Goal: Transaction & Acquisition: Purchase product/service

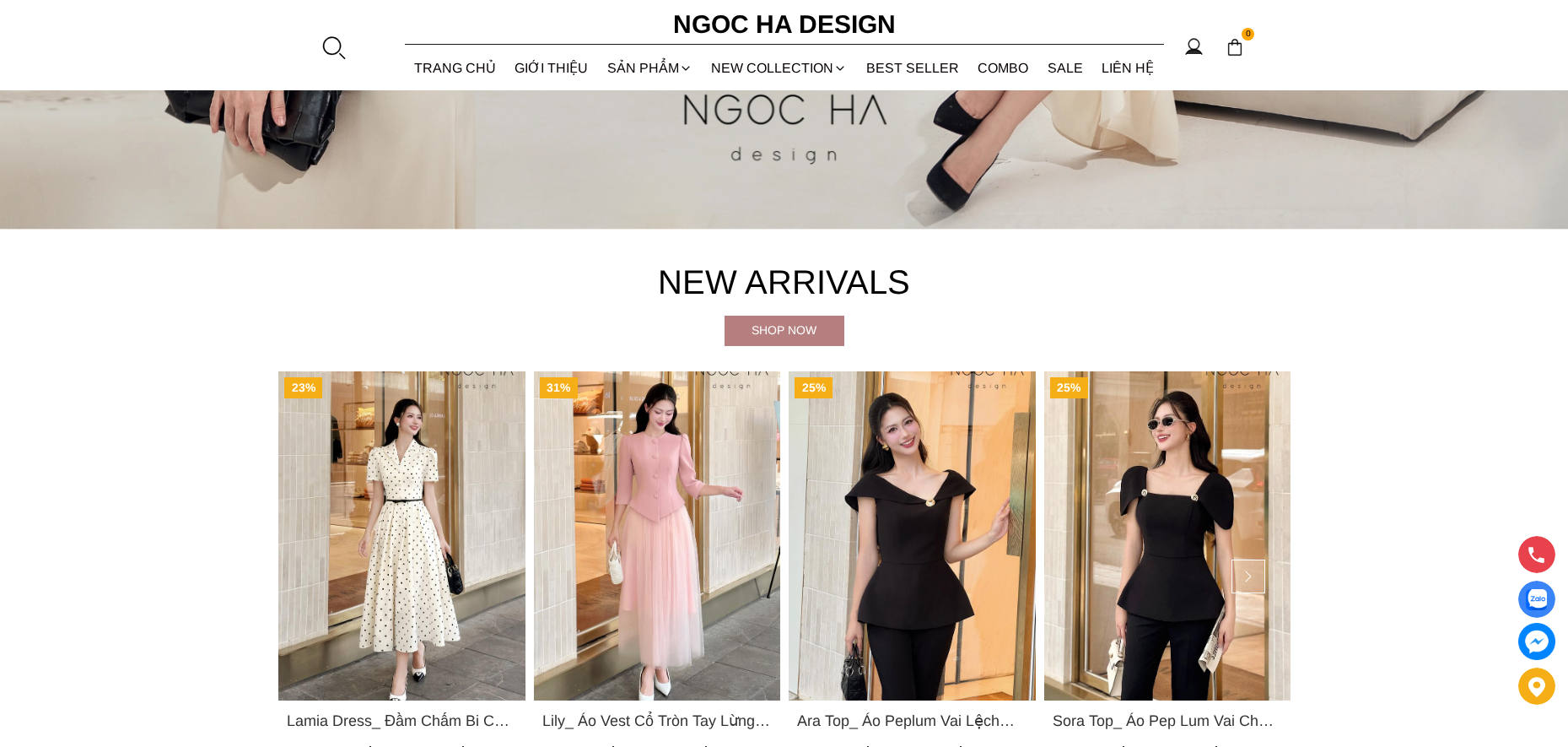
scroll to position [928, 0]
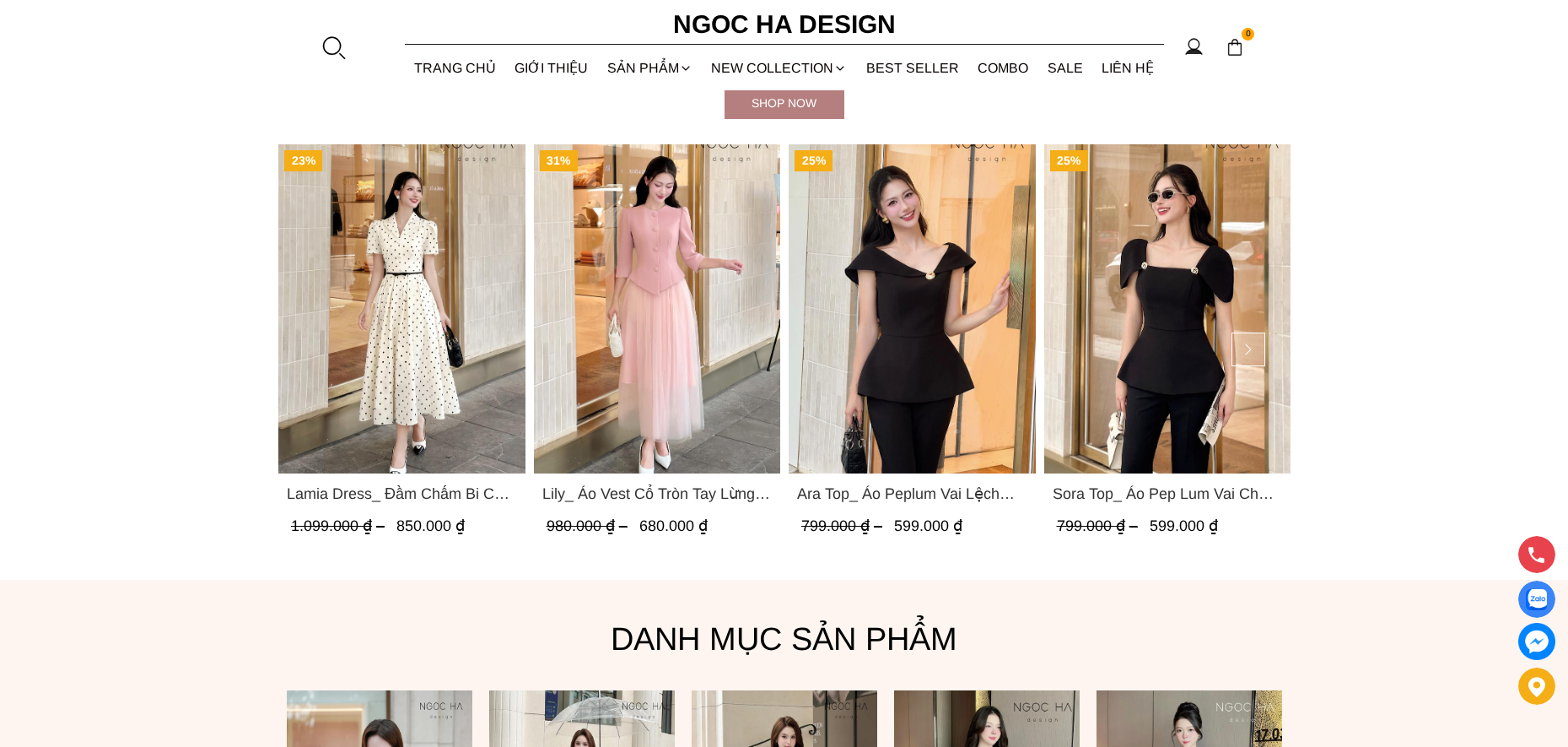
click at [448, 270] on img "Product image - Lamia Dress_ Đầm Chấm Bi Cổ Vest Màu Kem D1003" at bounding box center [402, 309] width 247 height 329
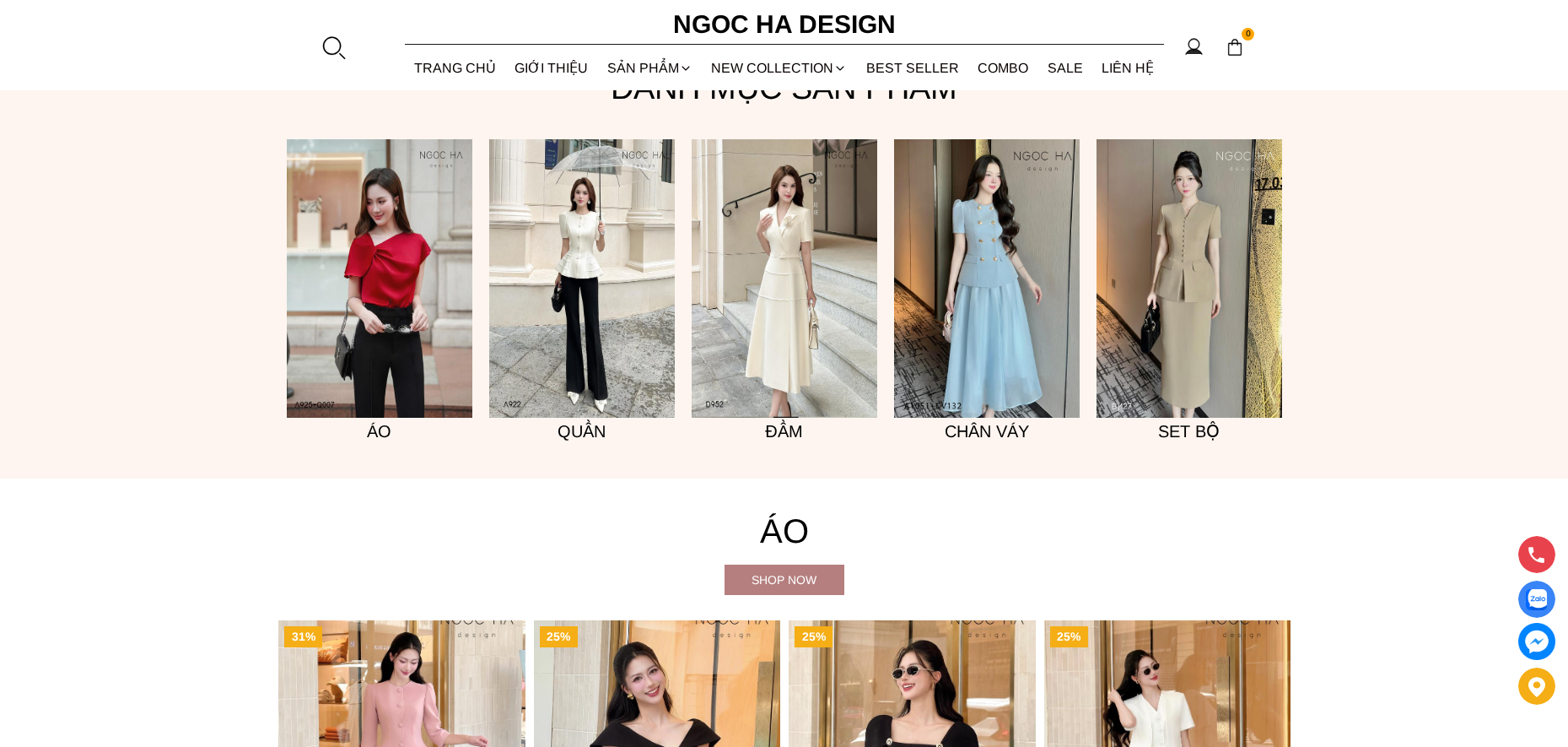
scroll to position [1519, 0]
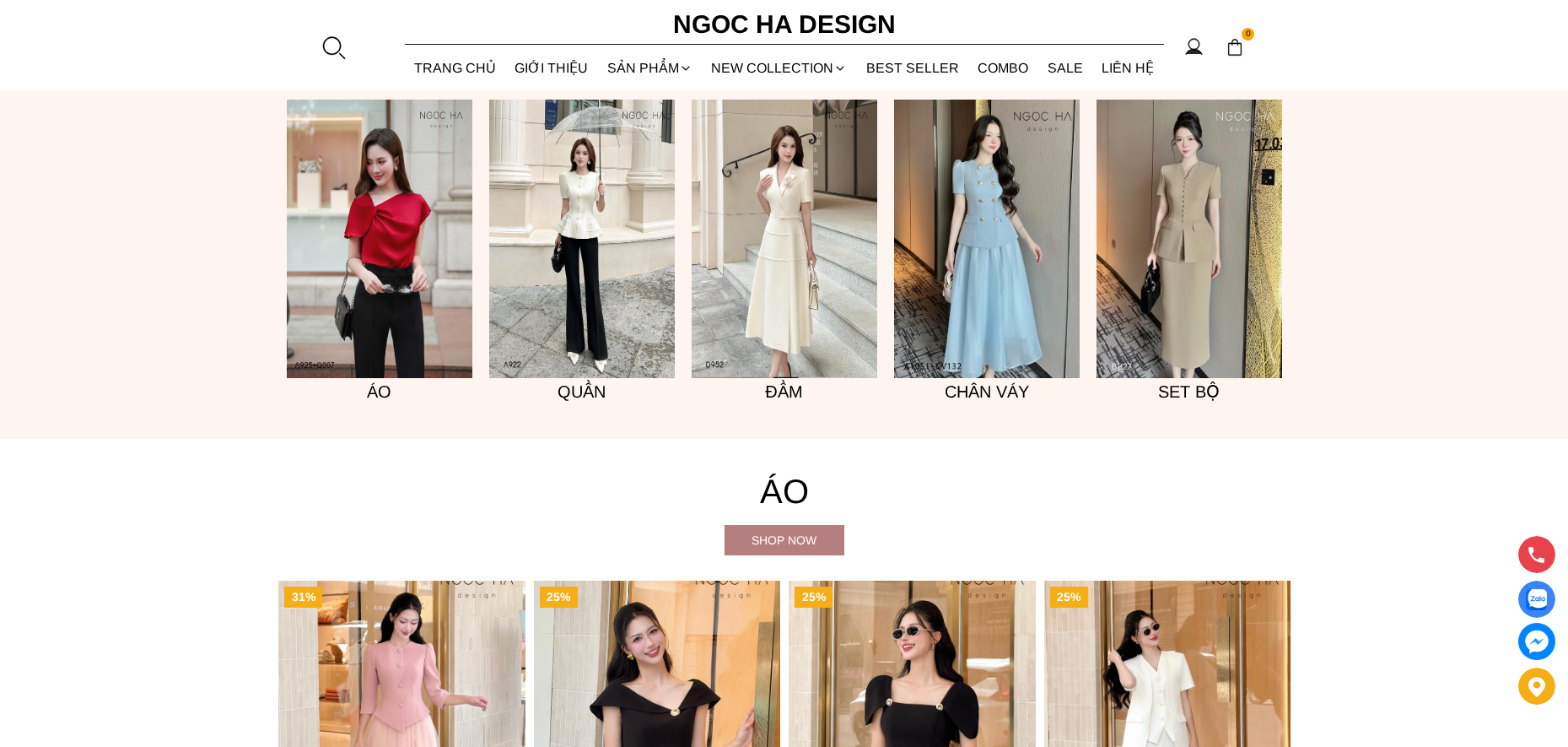
click at [791, 306] on img at bounding box center [784, 238] width 186 height 278
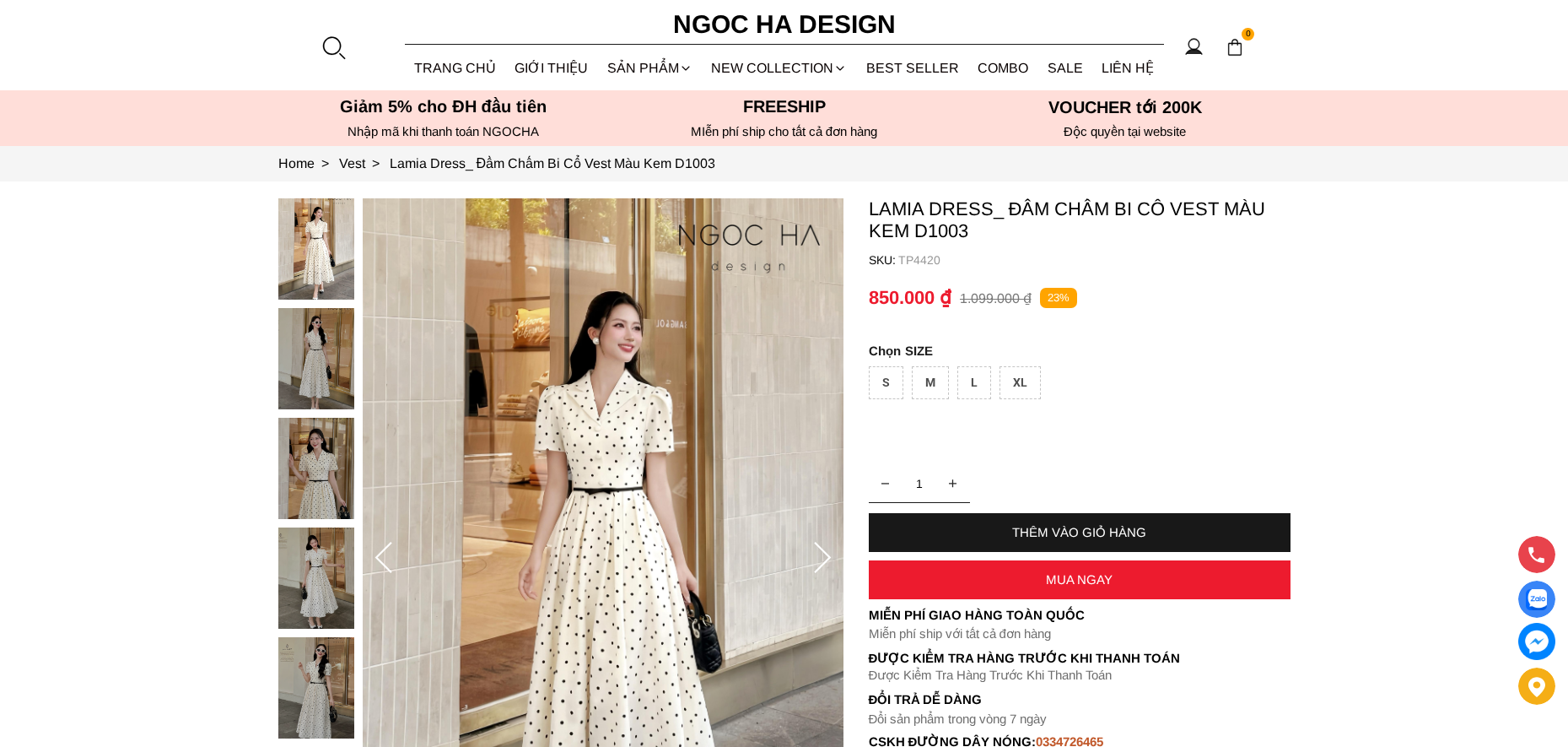
click at [322, 346] on img at bounding box center [316, 358] width 76 height 101
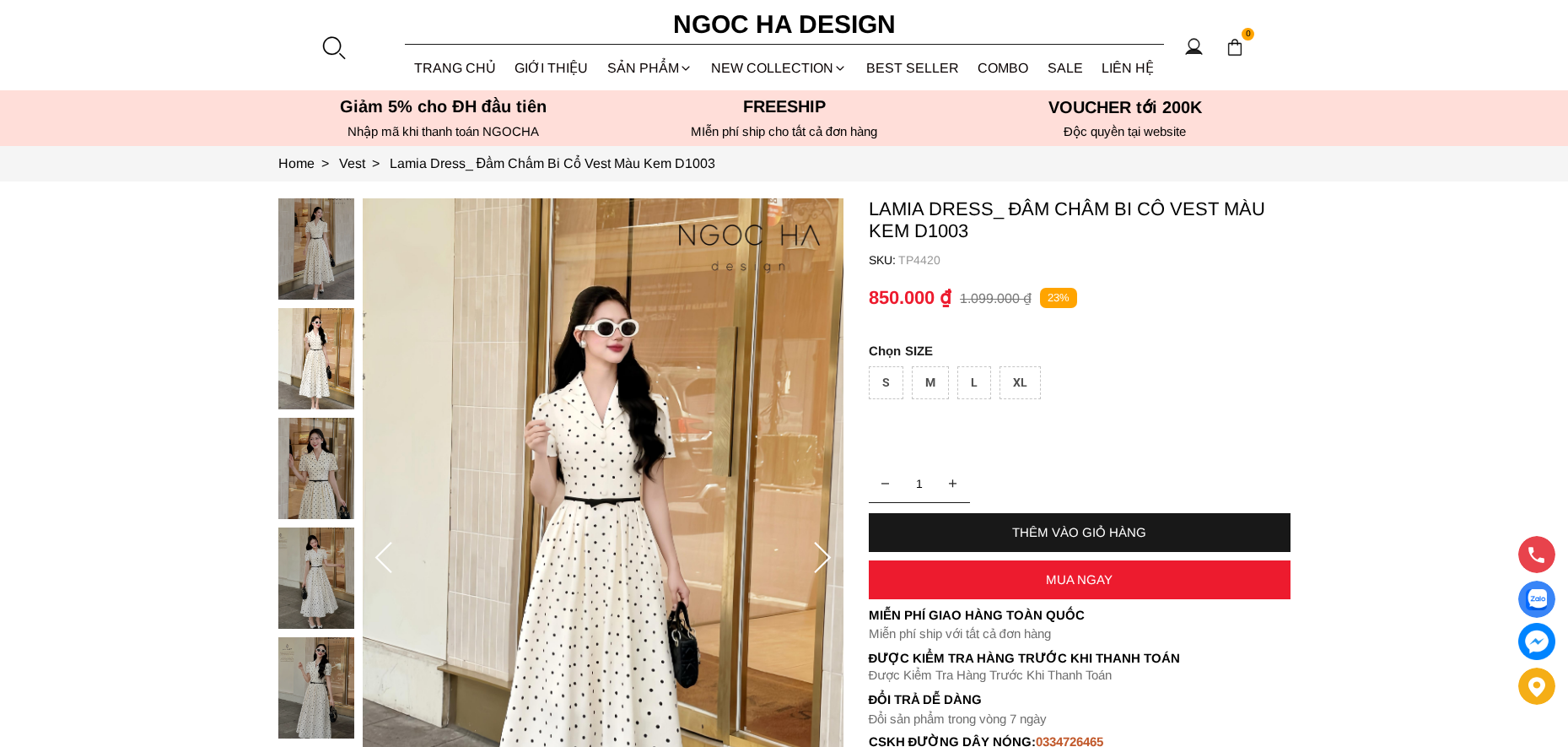
click at [307, 454] on img at bounding box center [316, 468] width 76 height 101
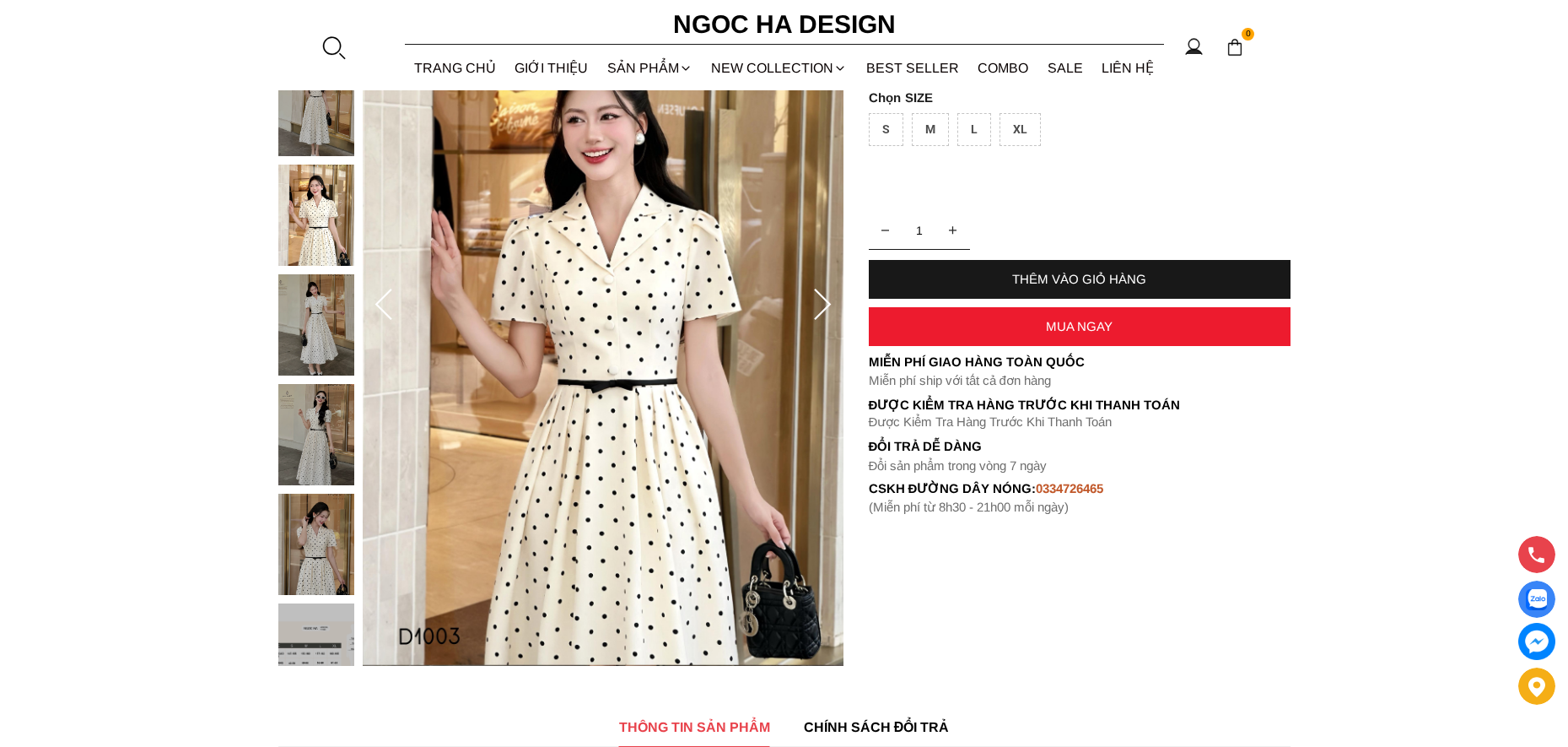
scroll to position [337, 0]
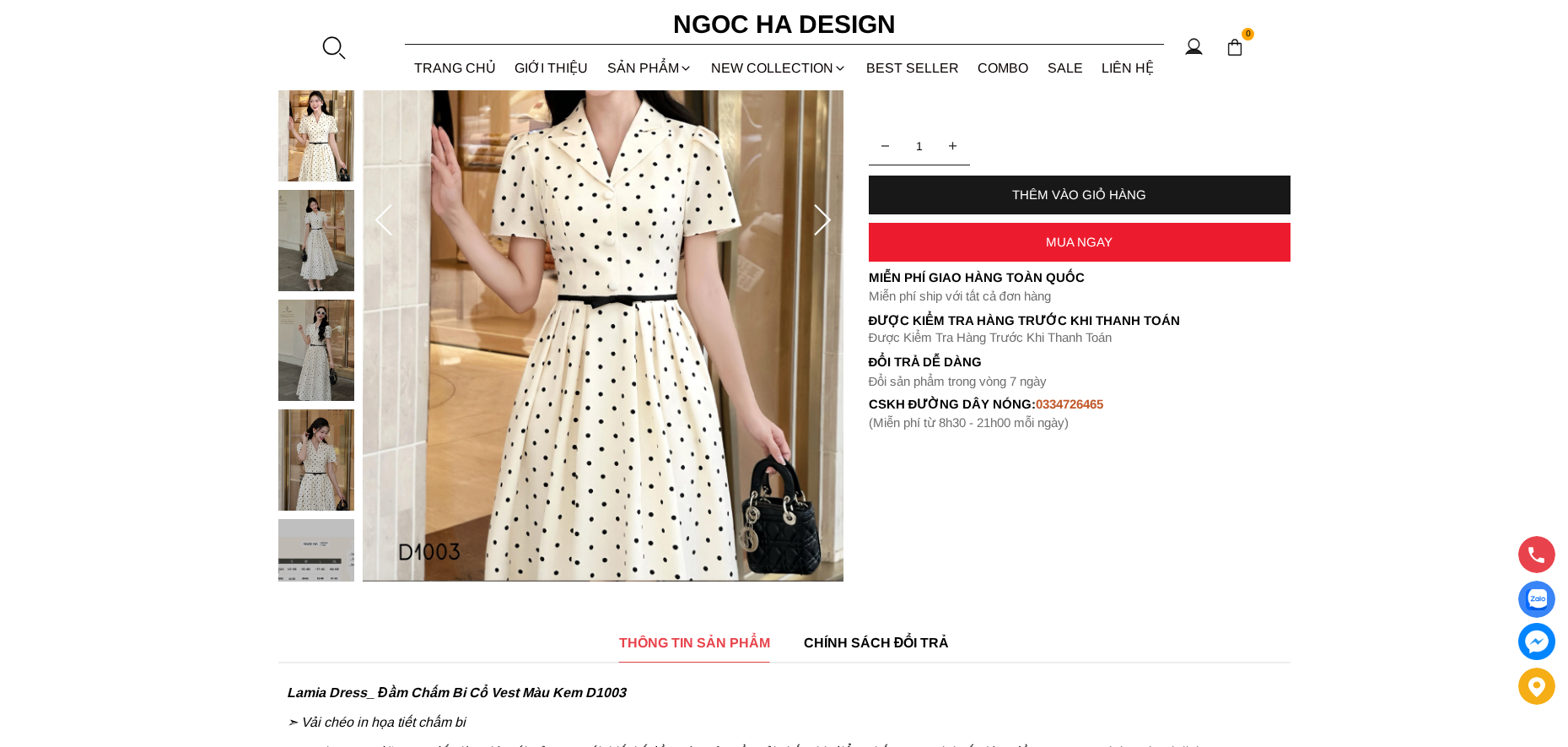
click at [324, 359] on img at bounding box center [316, 349] width 76 height 101
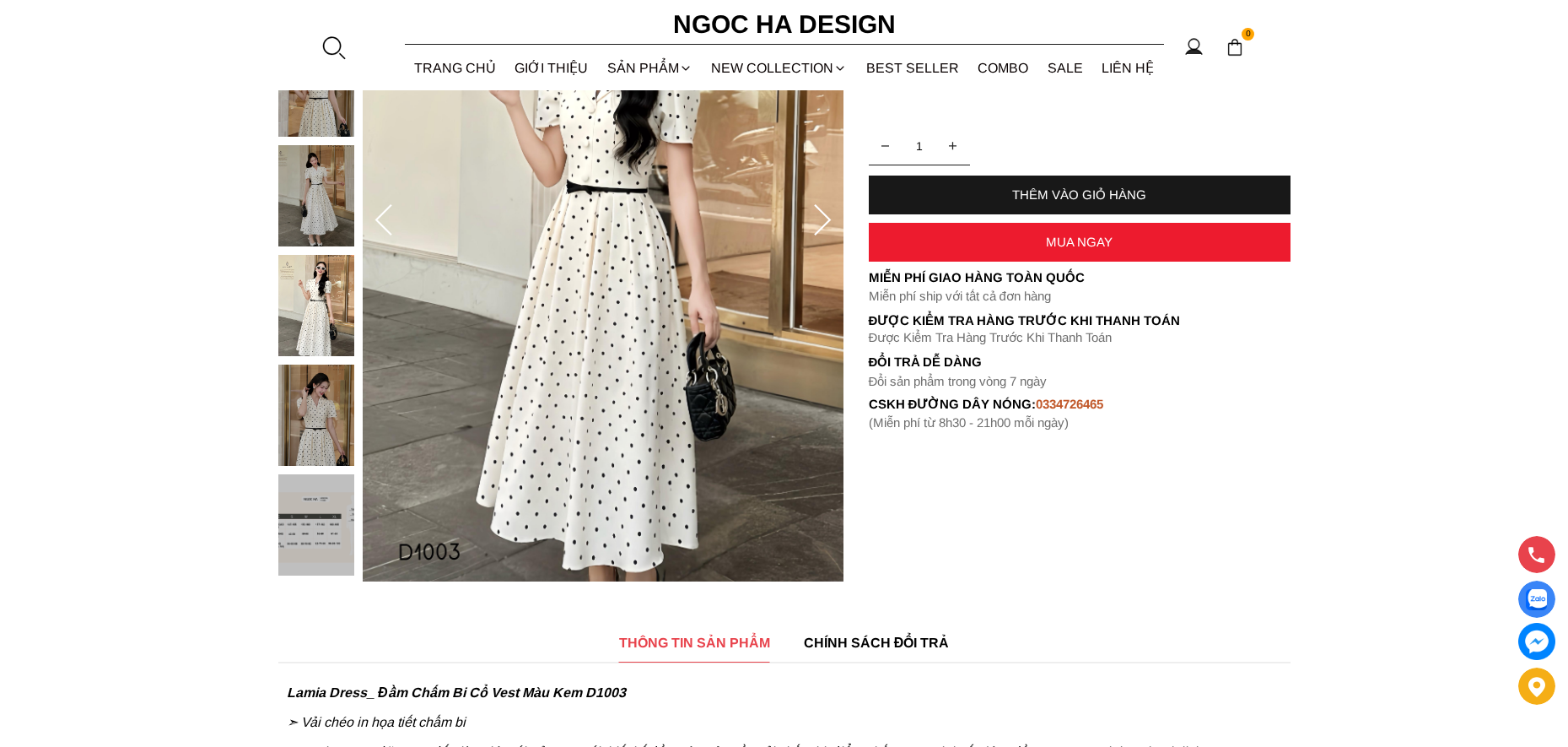
click at [336, 441] on img at bounding box center [316, 415] width 76 height 101
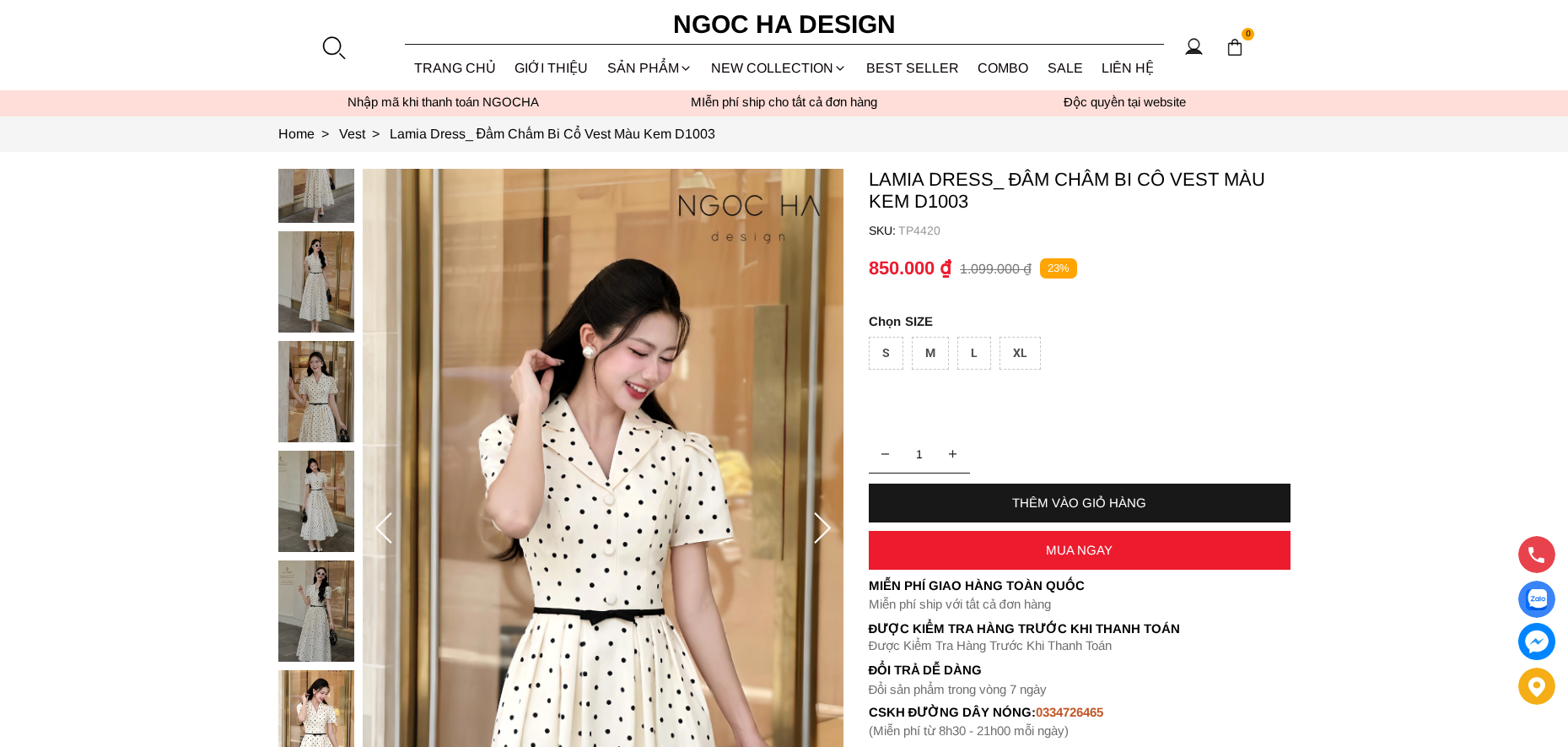
scroll to position [0, 0]
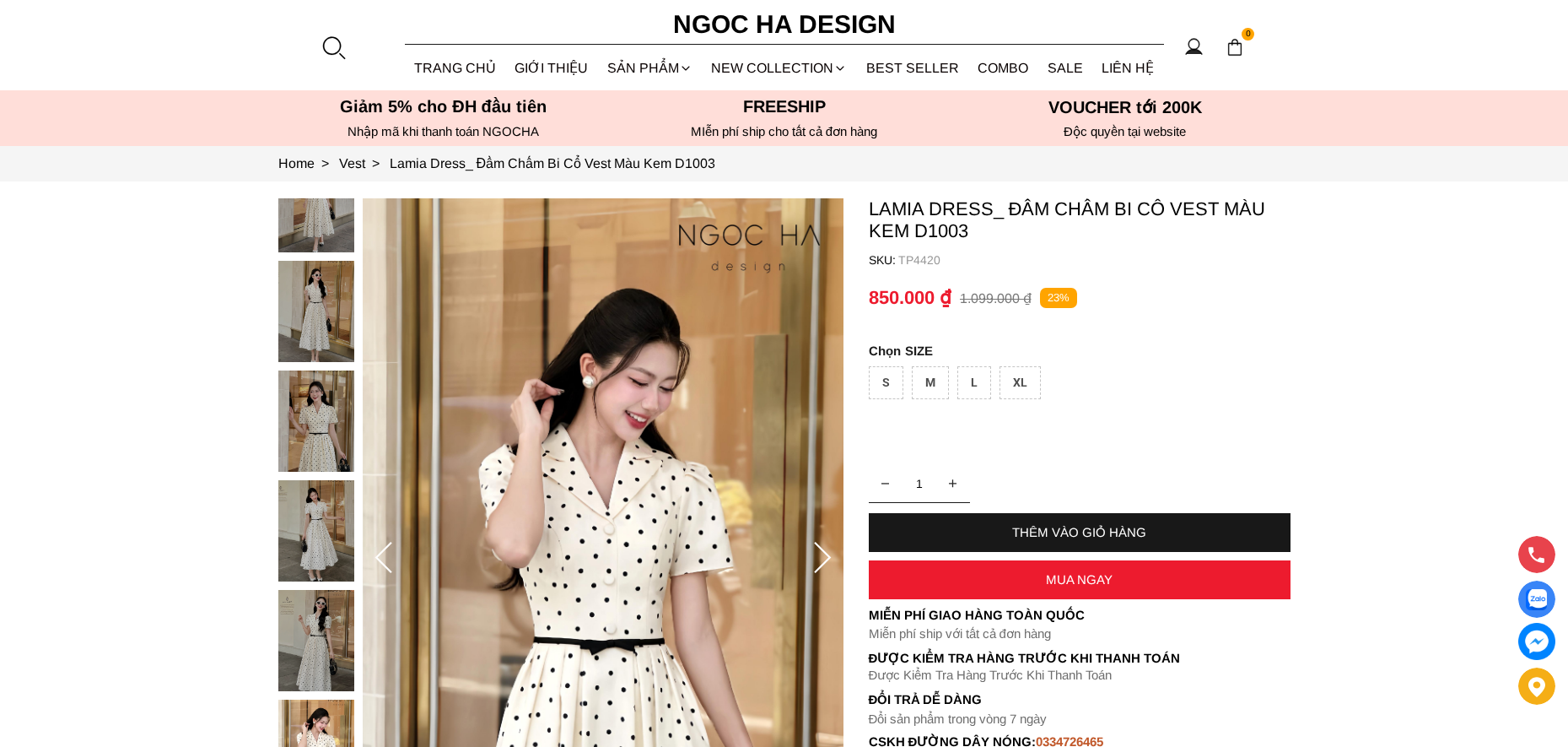
click at [314, 359] on img at bounding box center [316, 311] width 76 height 101
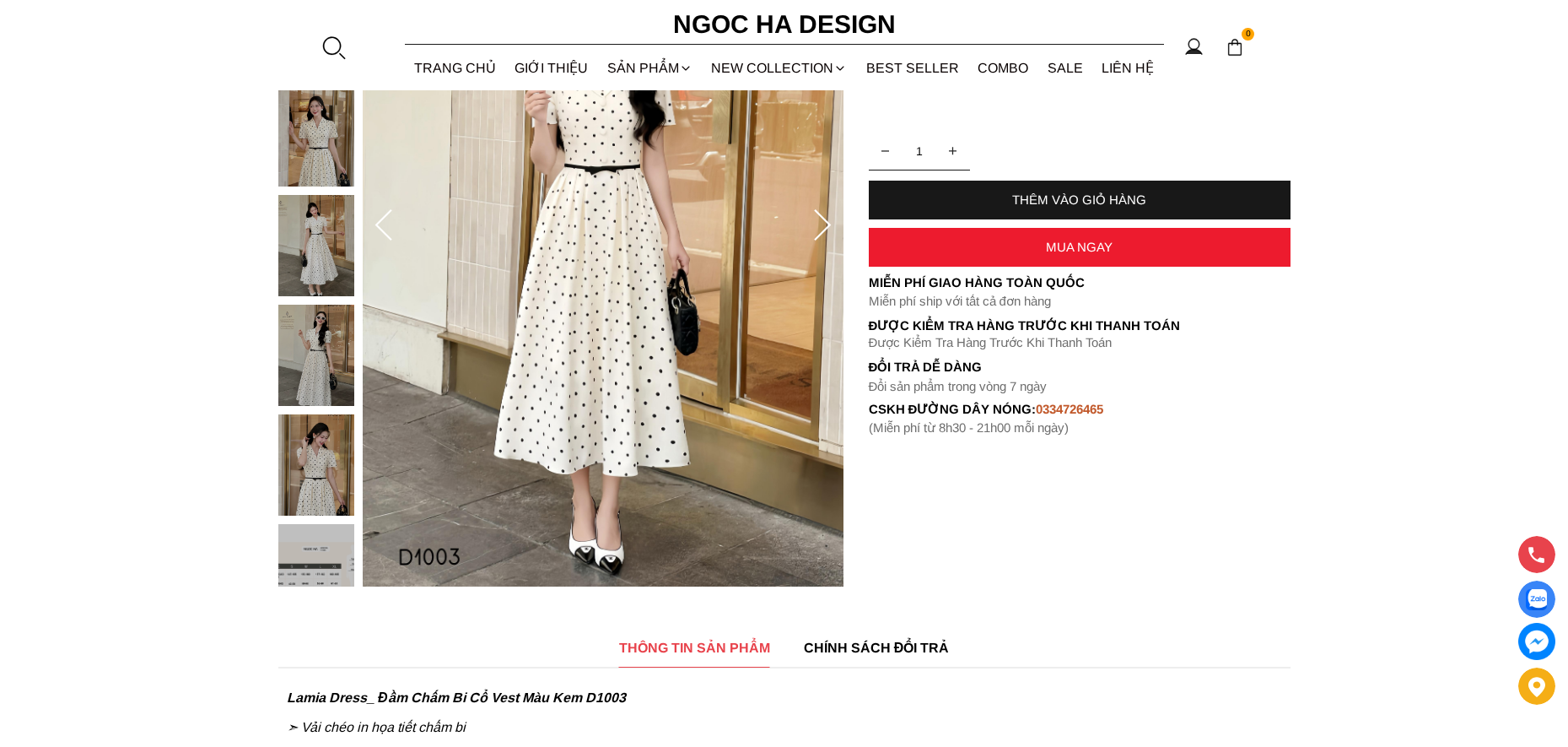
scroll to position [591, 0]
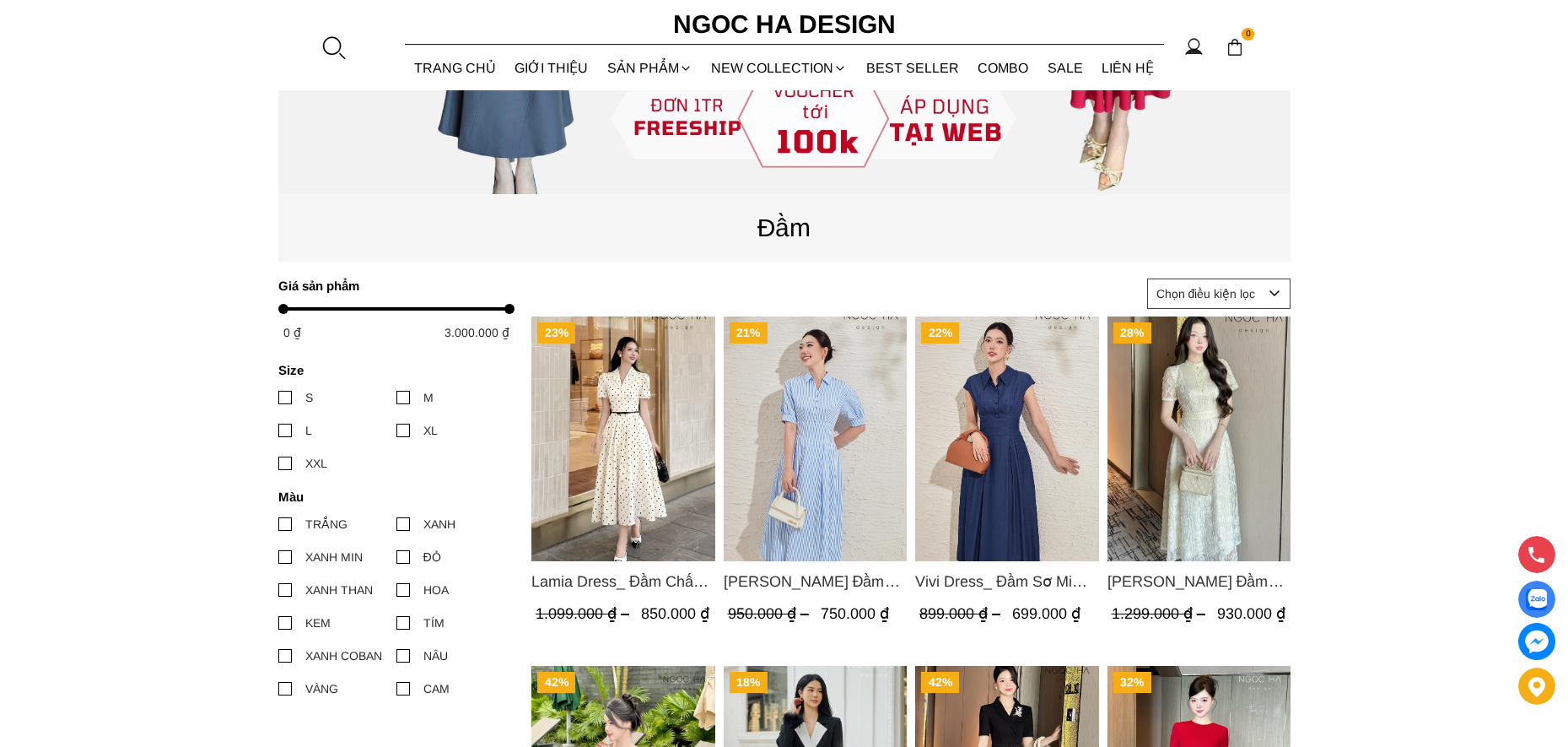
scroll to position [556, 0]
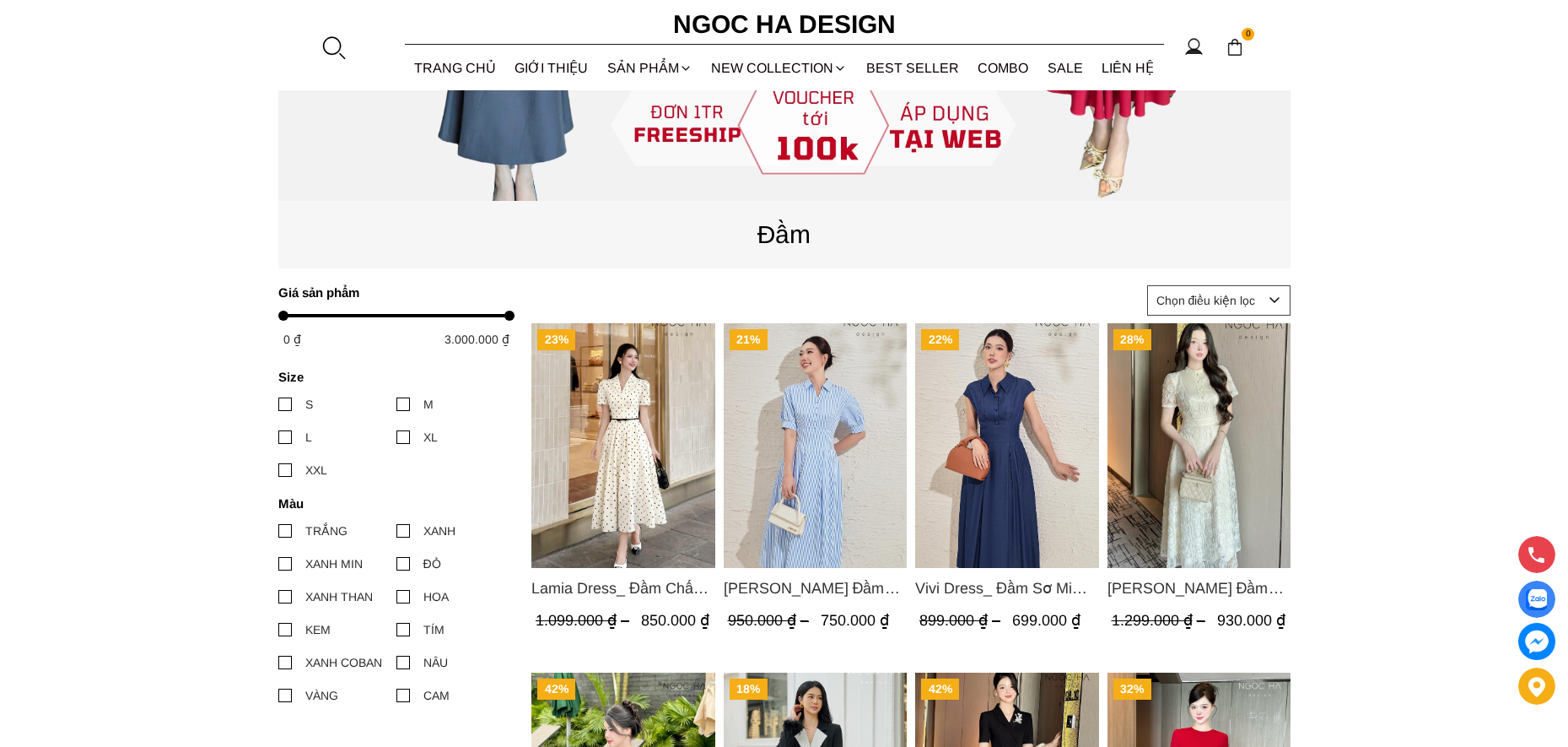
click at [411, 432] on label "XL" at bounding box center [455, 438] width 118 height 19
click at [397, 438] on input "XL" at bounding box center [397, 438] width 0 height 0
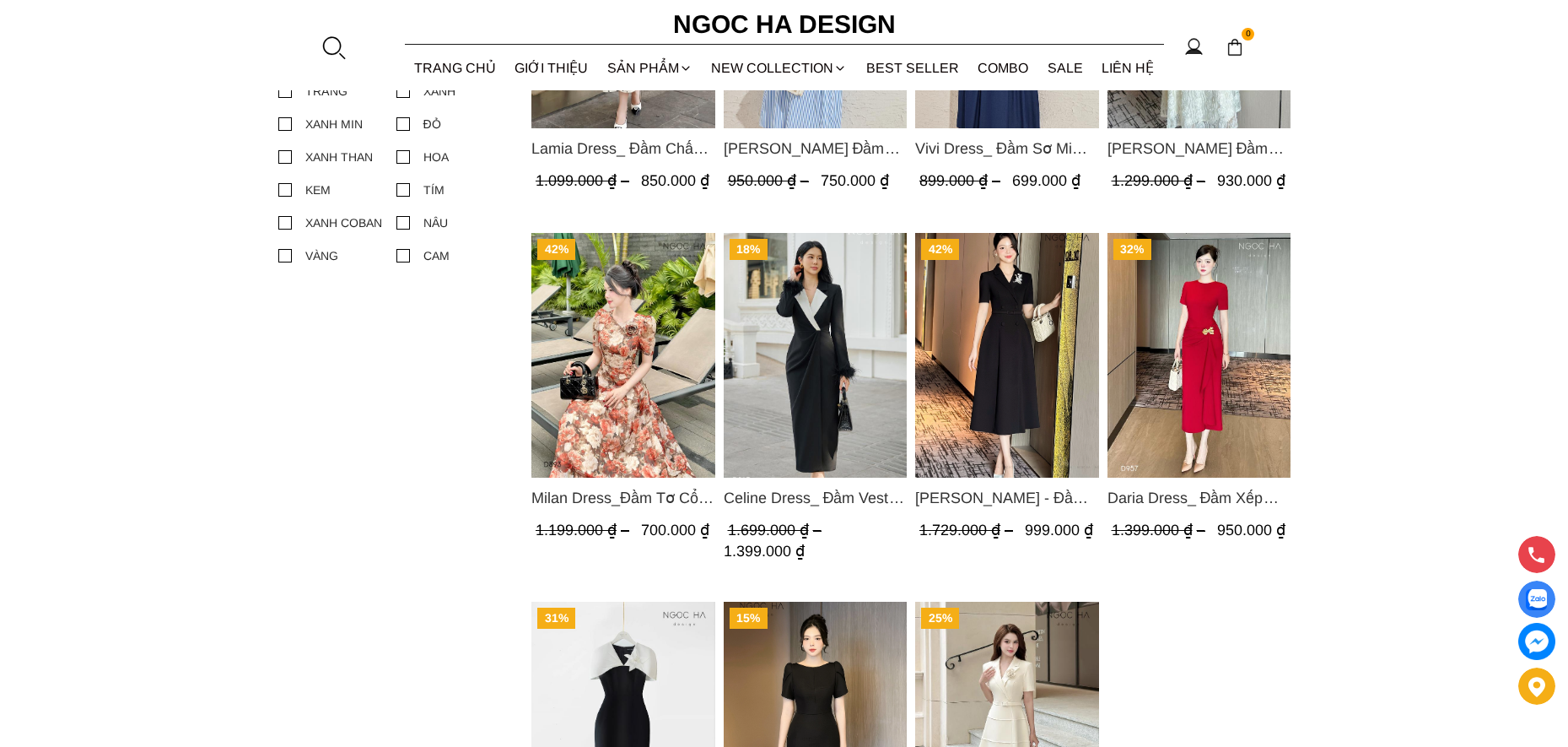
scroll to position [978, 0]
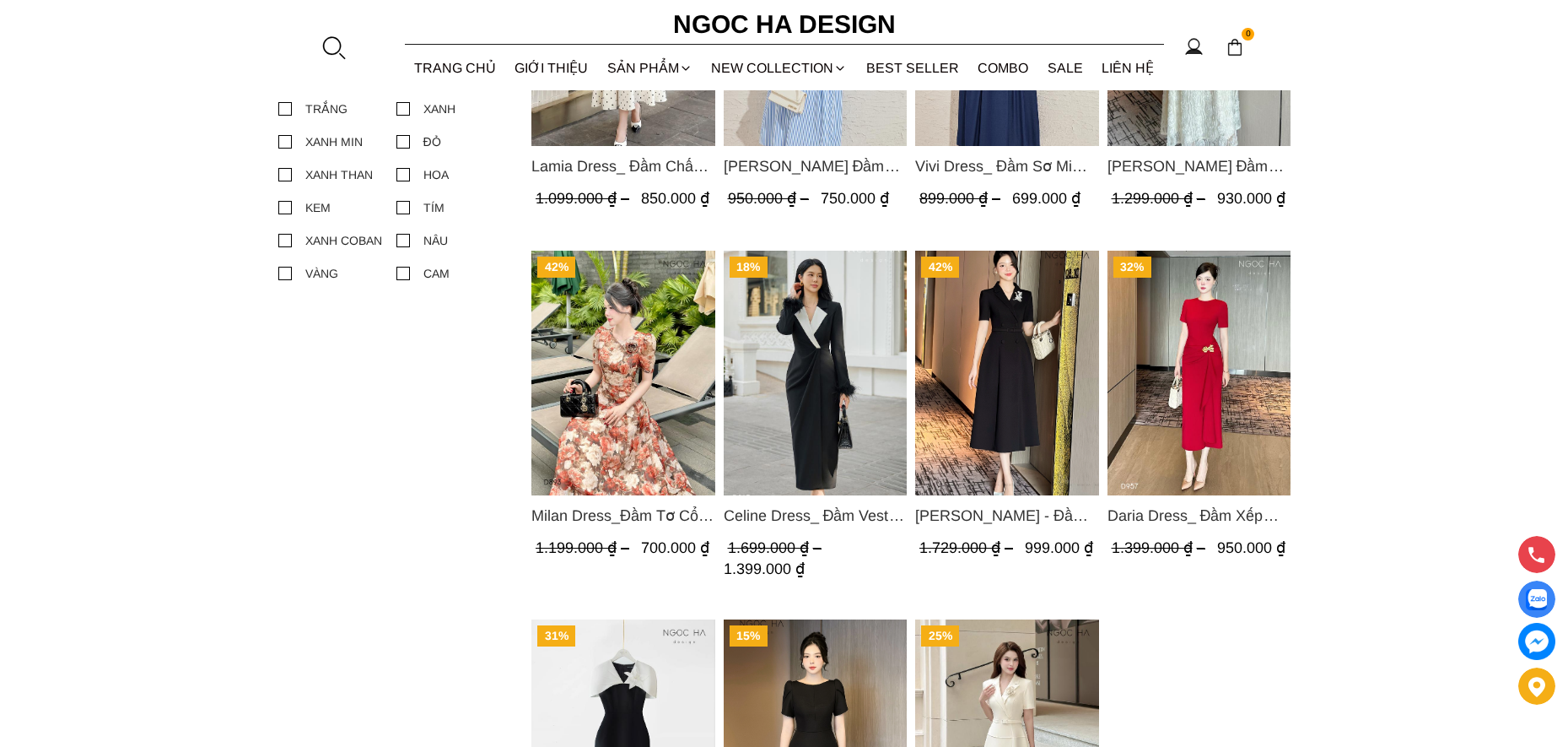
click at [984, 401] on img "Product image - Irene Dress - Đầm Vest Dáng Xòe Kèm Đai D713" at bounding box center [1007, 372] width 184 height 245
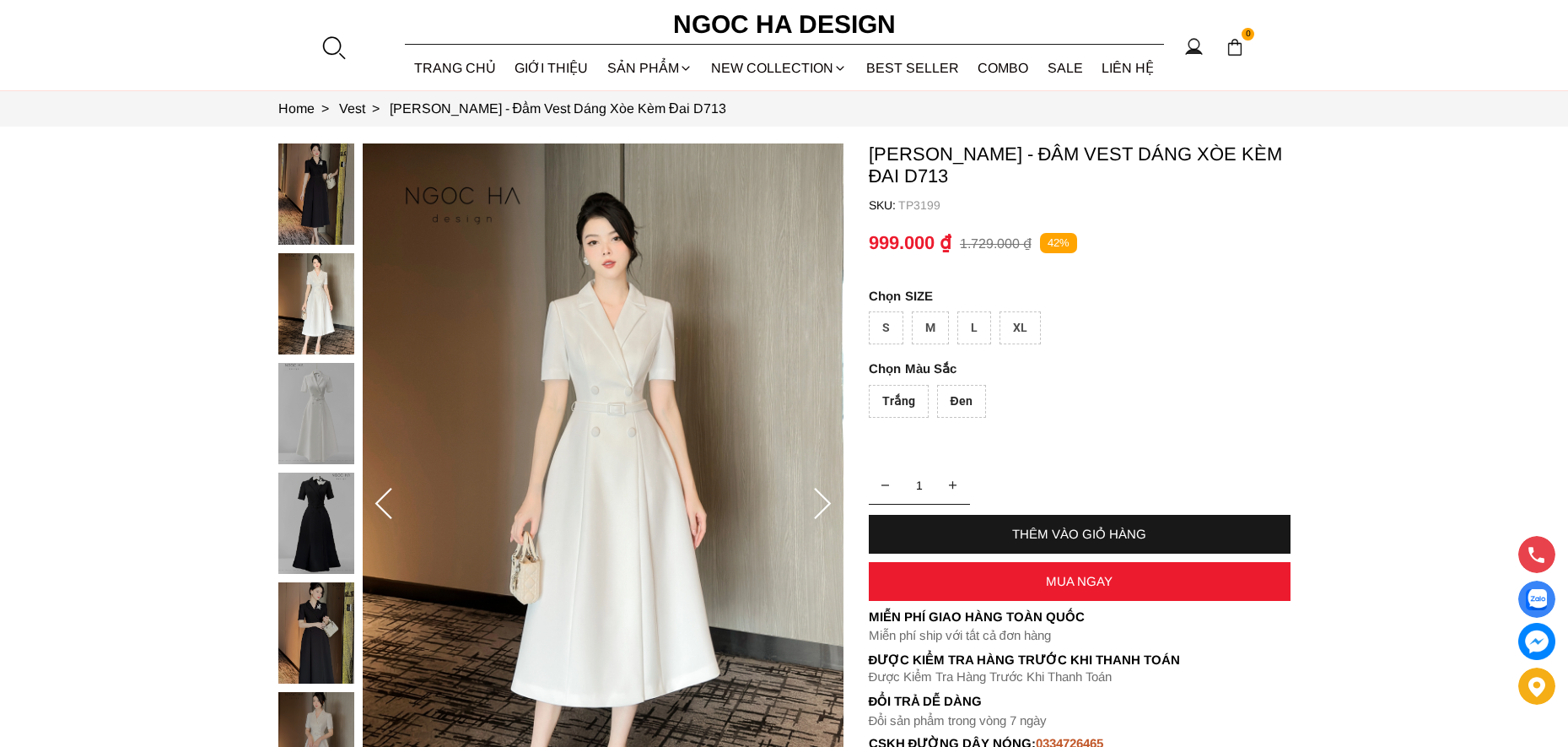
scroll to position [169, 0]
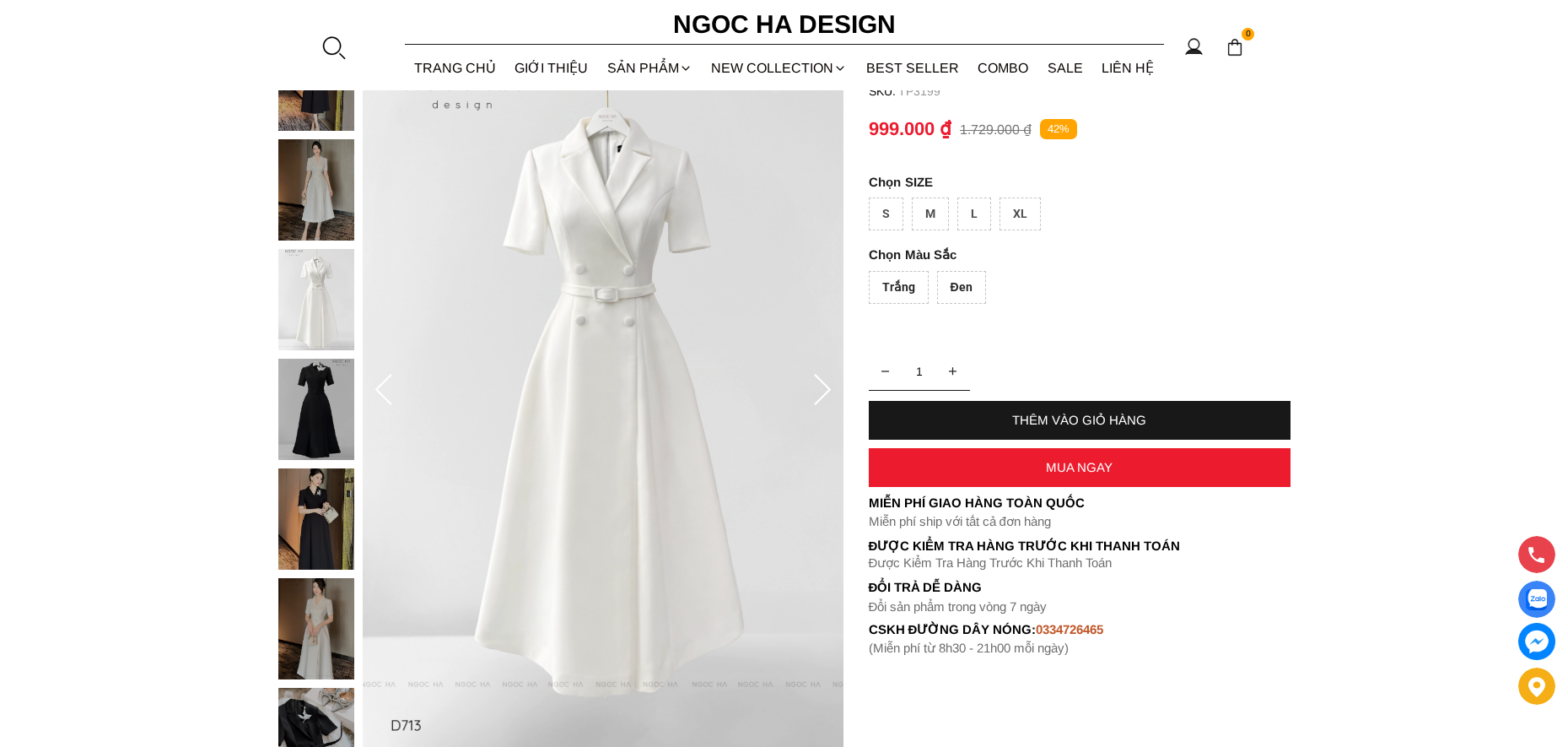
click at [296, 417] on img at bounding box center [316, 409] width 76 height 101
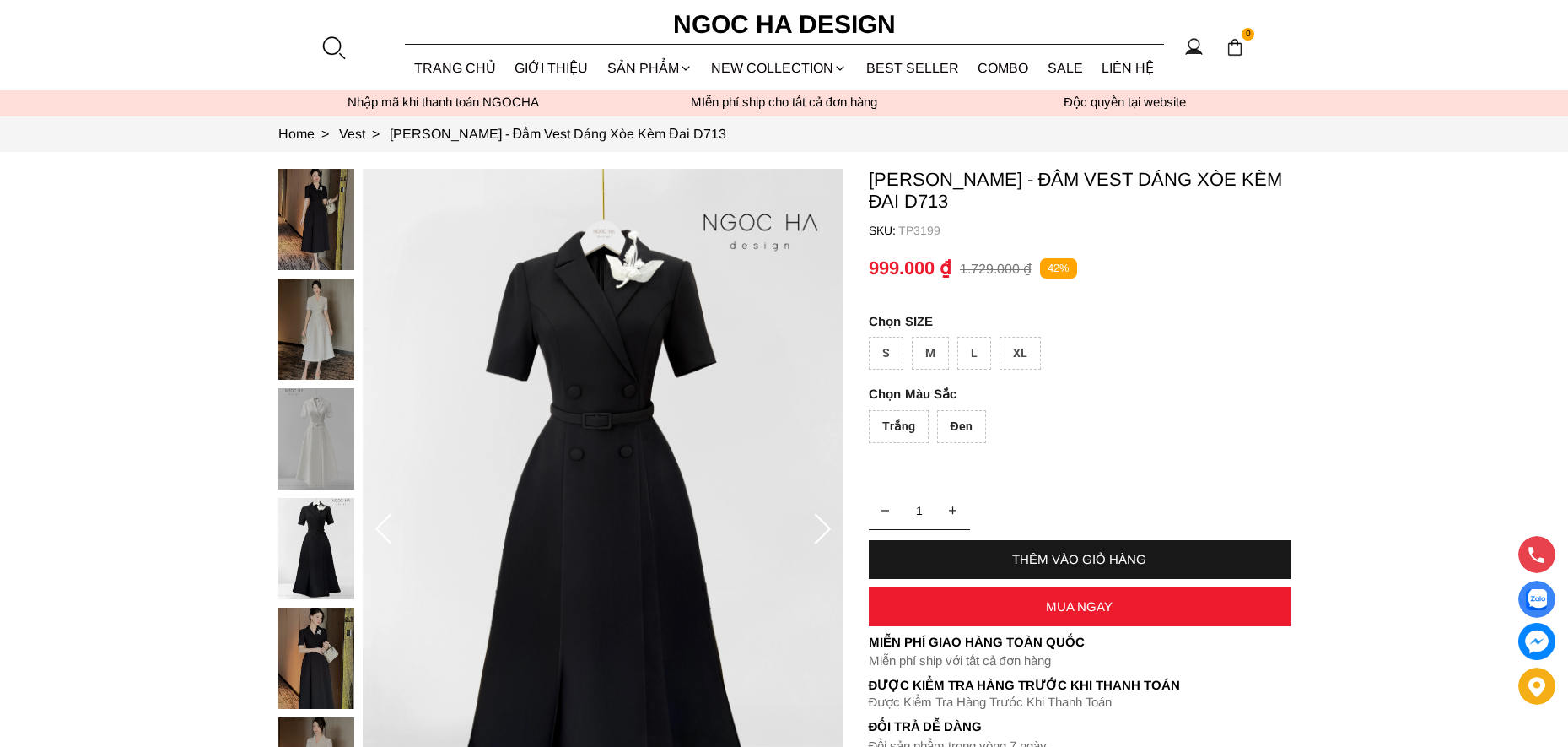
scroll to position [0, 0]
